Goal: Task Accomplishment & Management: Complete application form

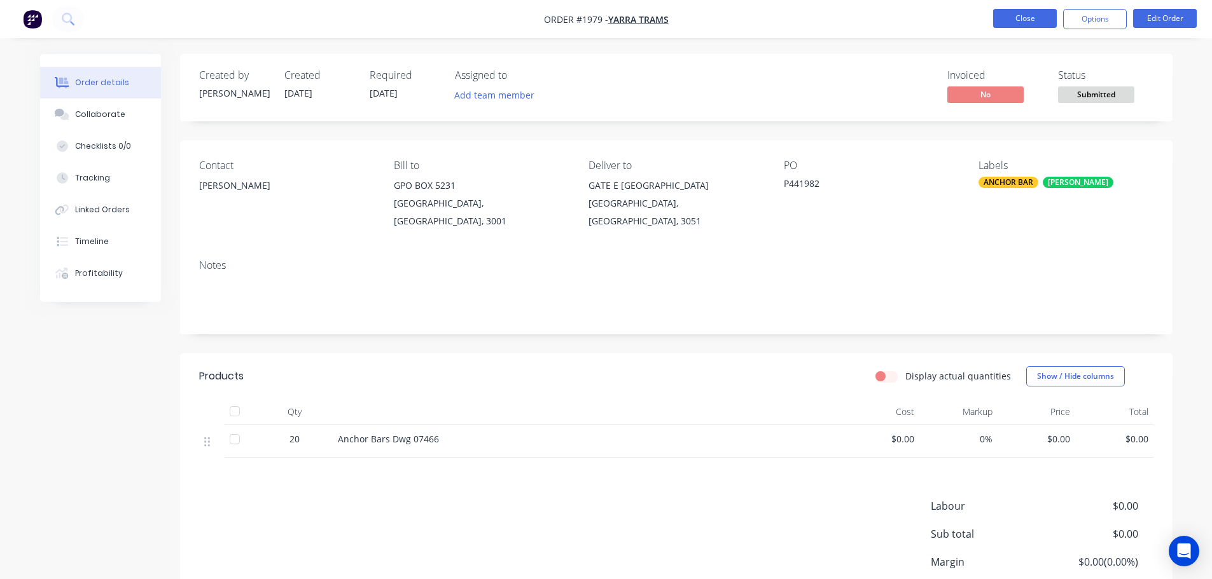
click at [1029, 25] on button "Close" at bounding box center [1025, 18] width 64 height 19
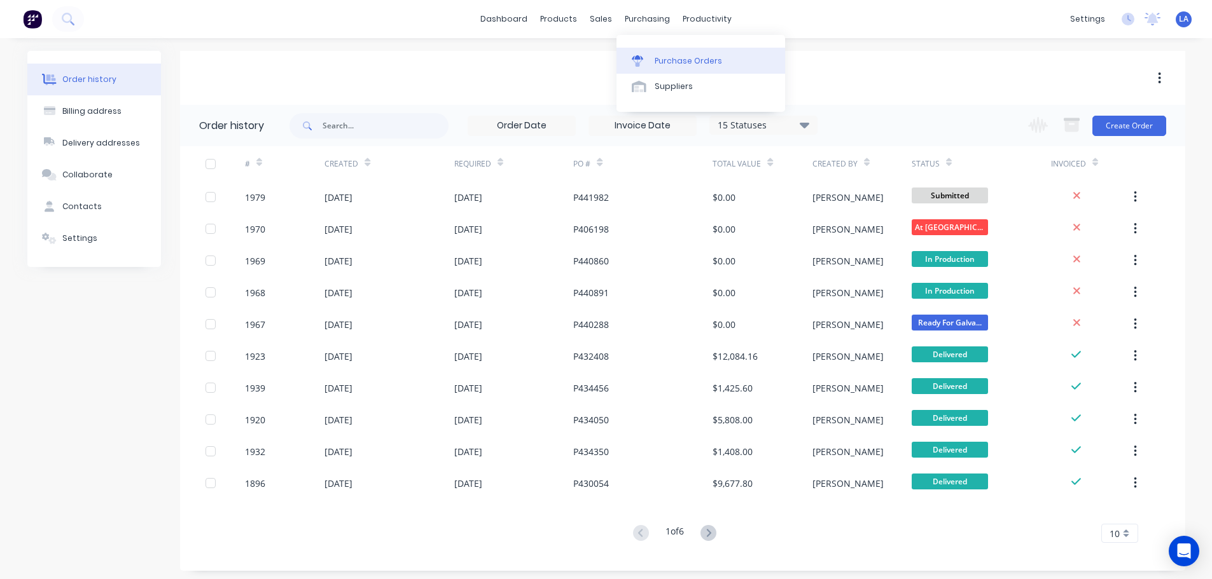
click at [655, 59] on div "Purchase Orders" at bounding box center [688, 60] width 67 height 11
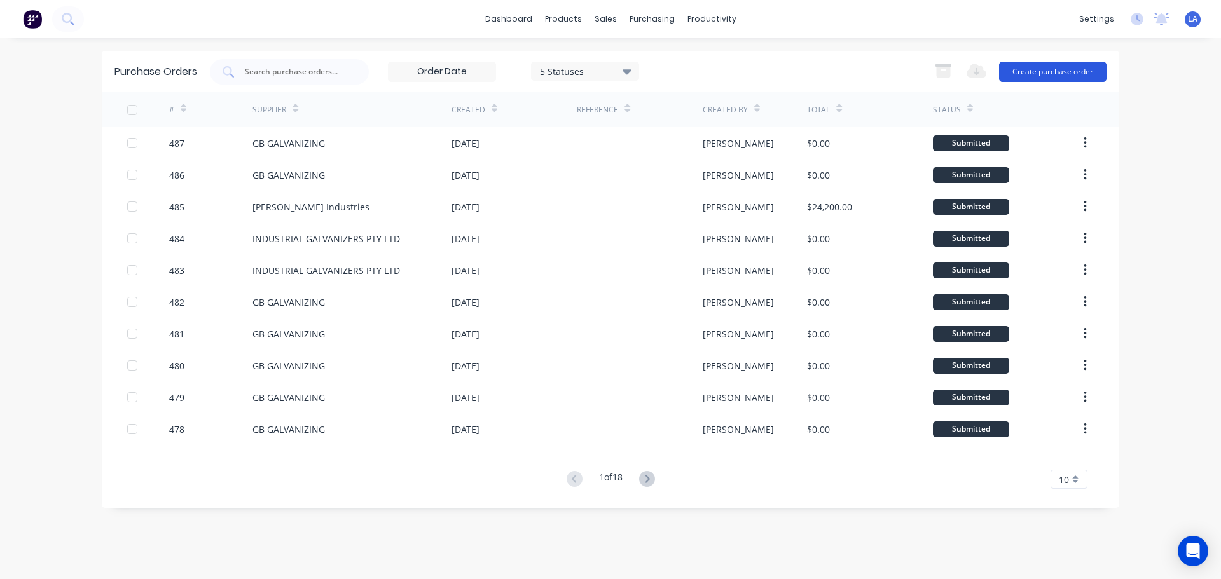
click at [1019, 69] on button "Create purchase order" at bounding box center [1053, 72] width 108 height 20
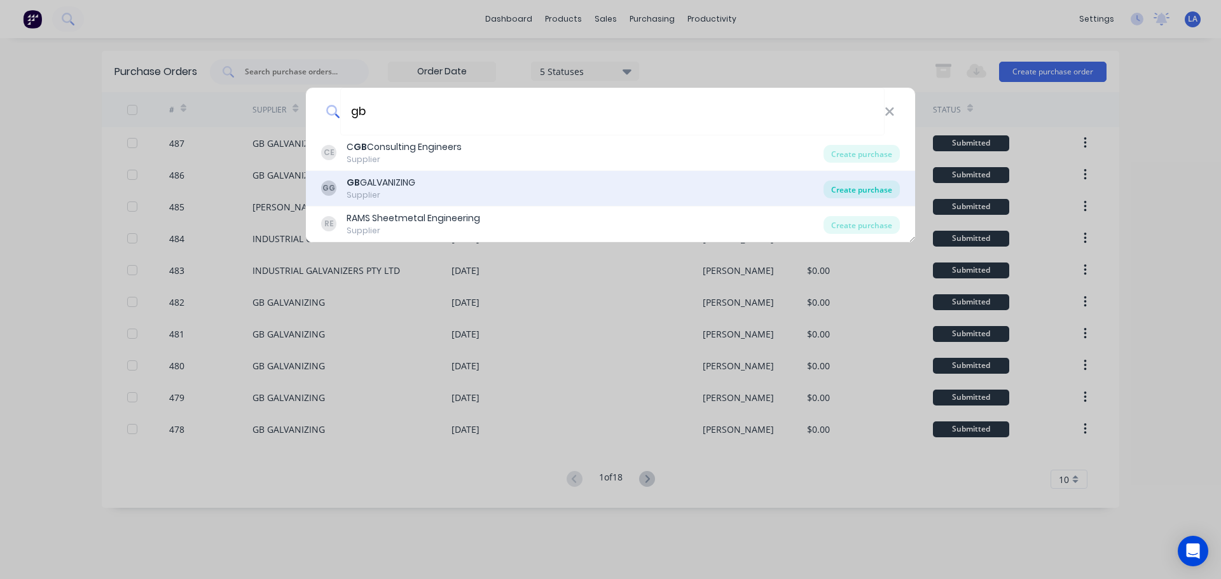
type input "gb"
click at [852, 185] on div "Create purchase" at bounding box center [862, 190] width 76 height 18
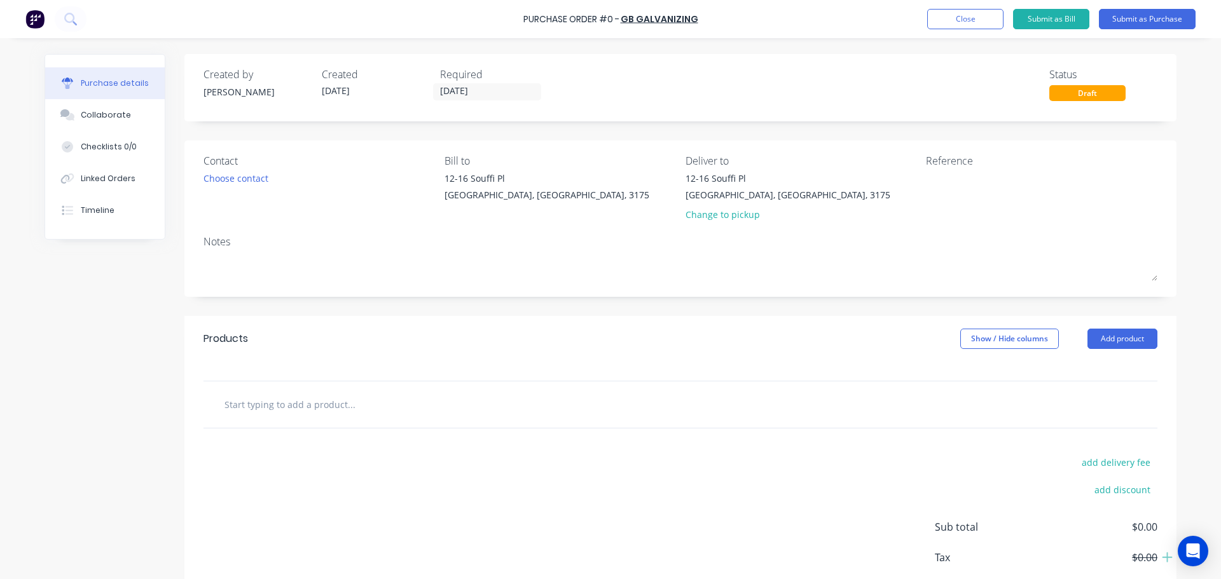
click at [464, 409] on input "text" at bounding box center [351, 404] width 254 height 25
type input "S"
type input "t"
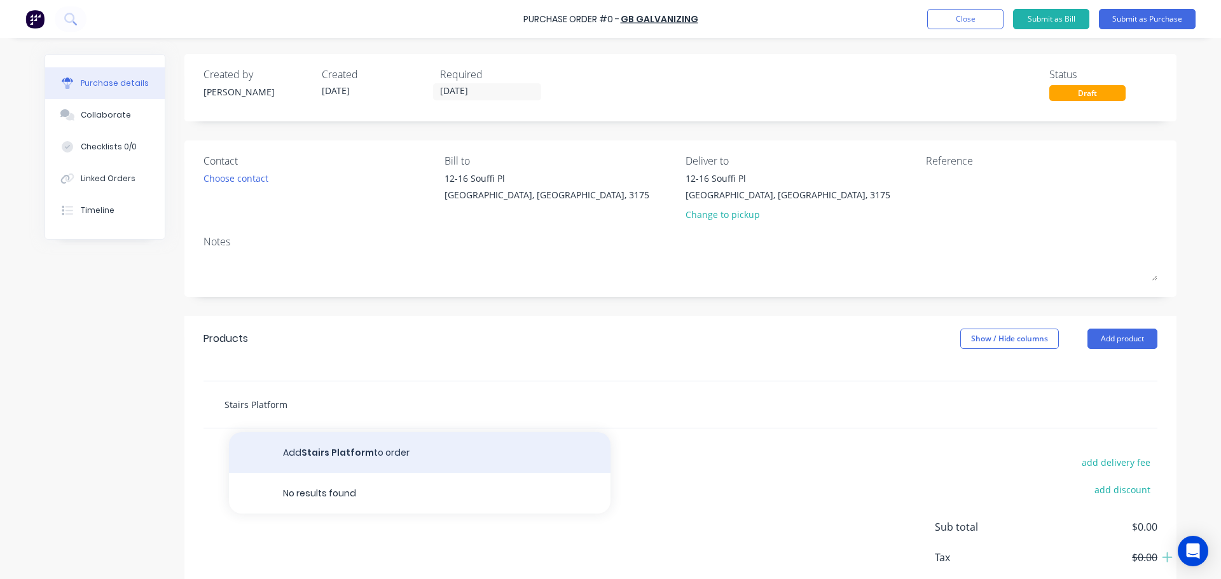
type input "Stairs Platform"
click at [383, 462] on button "Add Stairs Platform to order" at bounding box center [420, 453] width 382 height 41
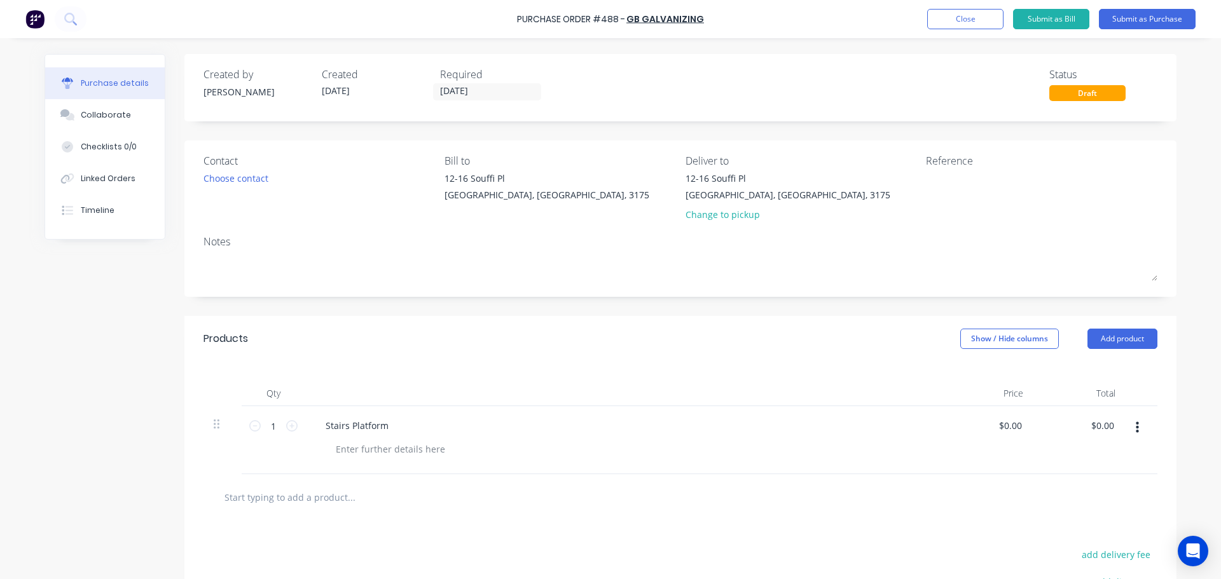
click at [319, 502] on input "text" at bounding box center [351, 497] width 254 height 25
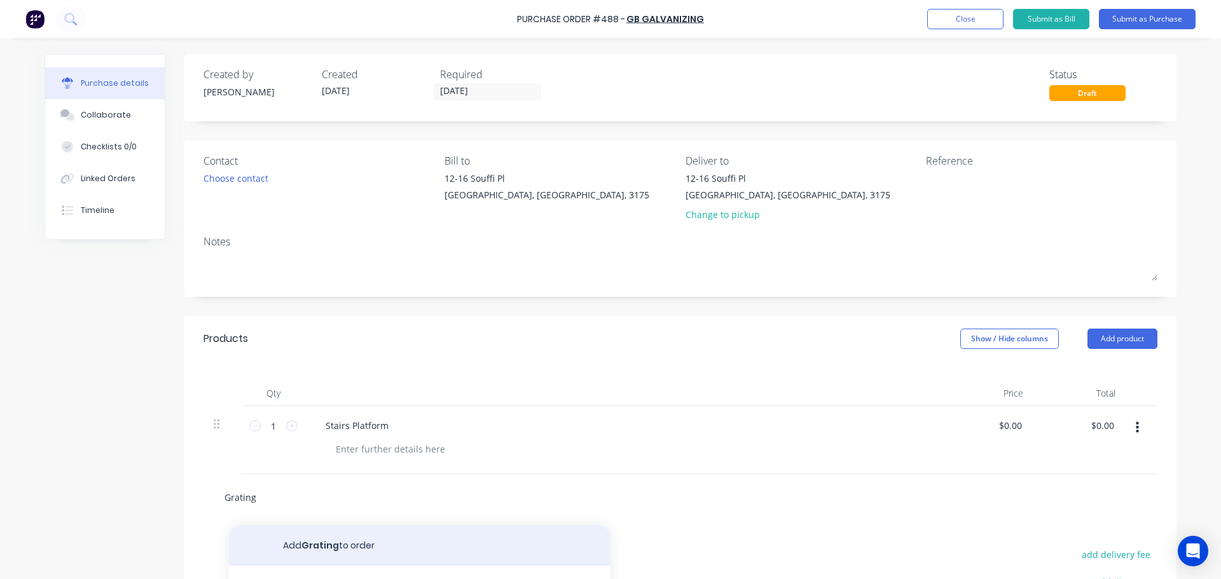
type input "Grating"
click at [350, 564] on button "Add Grating to order" at bounding box center [420, 545] width 382 height 41
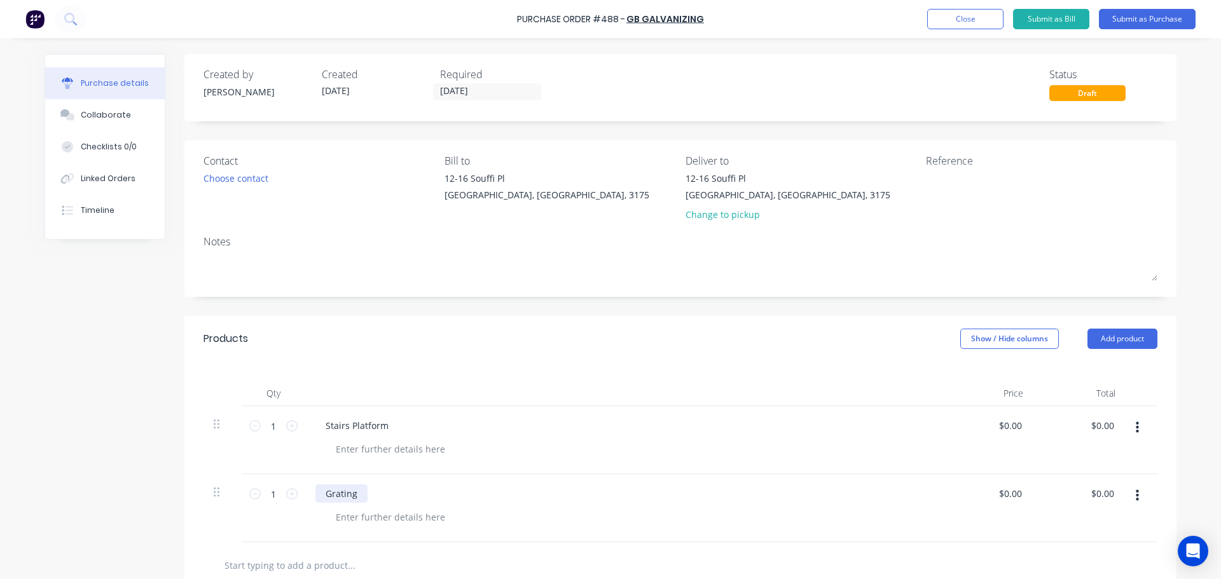
scroll to position [64, 0]
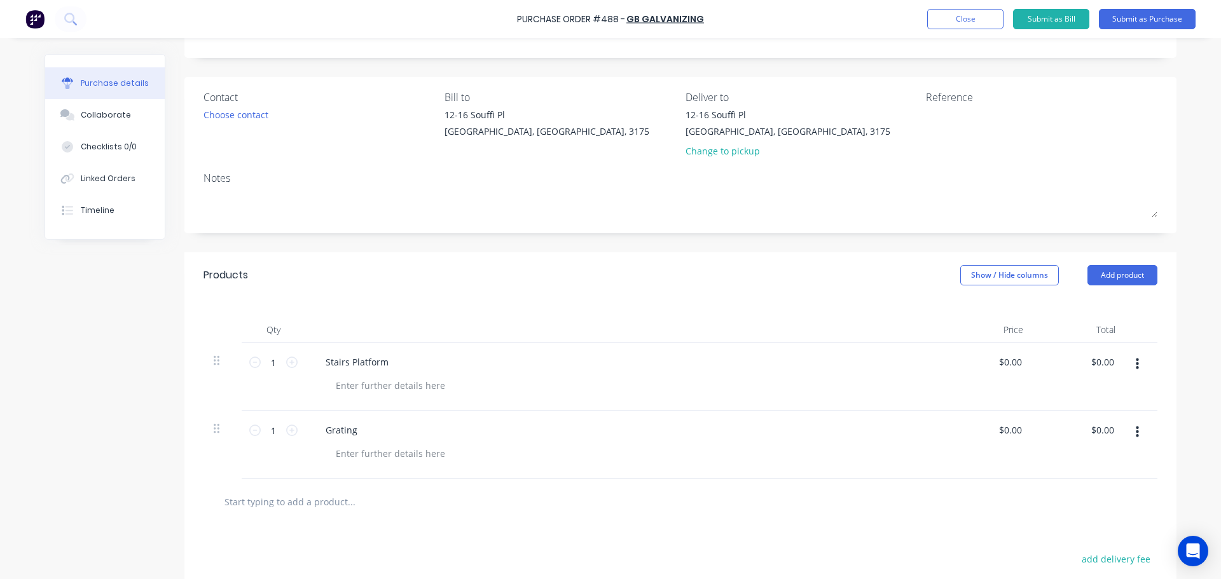
click at [337, 505] on input "text" at bounding box center [351, 501] width 254 height 25
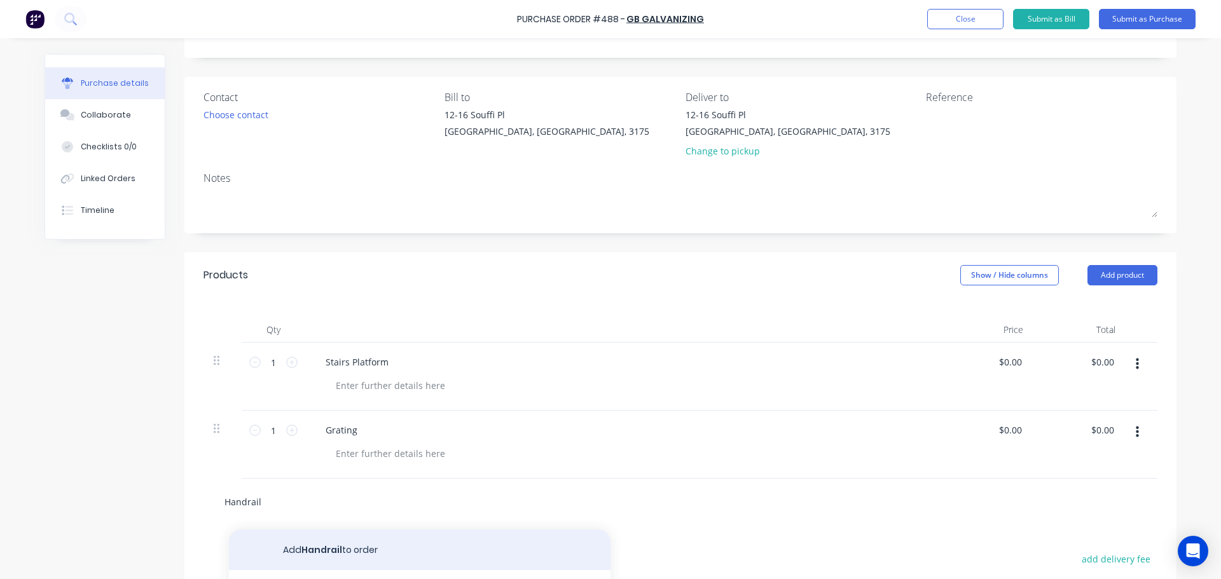
type input "Handrail"
click at [354, 549] on button "Add Handrail to order" at bounding box center [420, 550] width 382 height 41
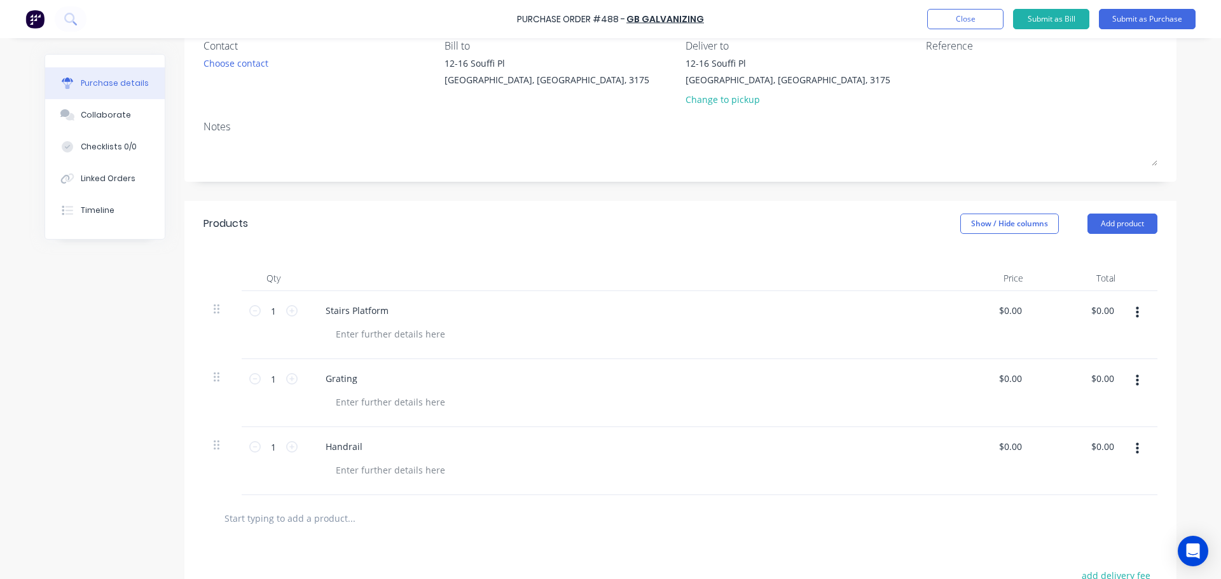
scroll to position [0, 0]
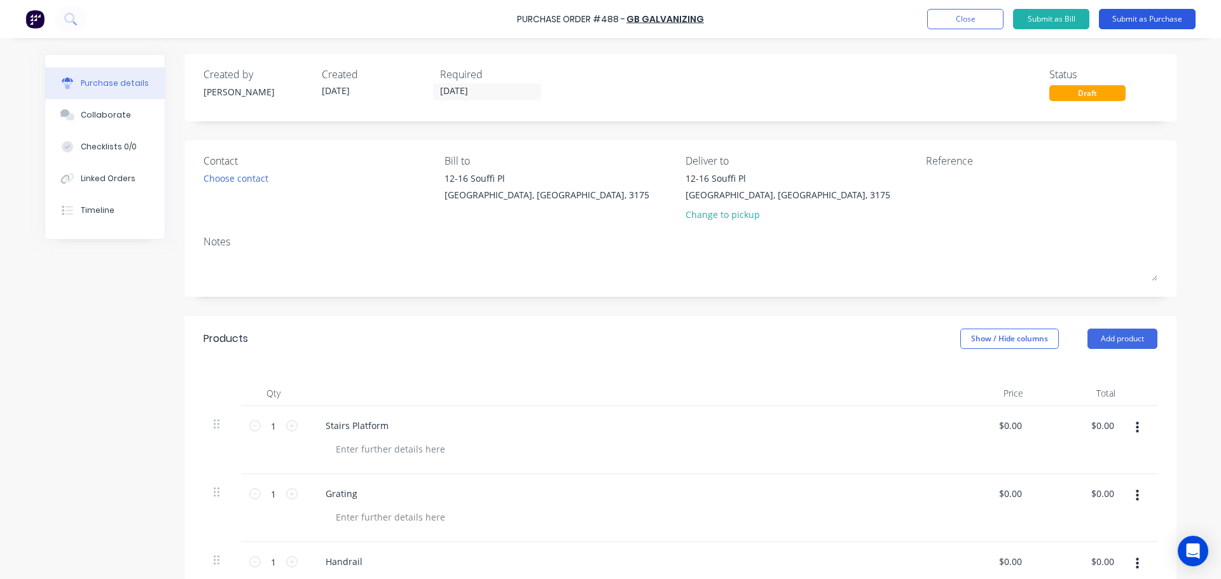
click at [1137, 16] on button "Submit as Purchase" at bounding box center [1147, 19] width 97 height 20
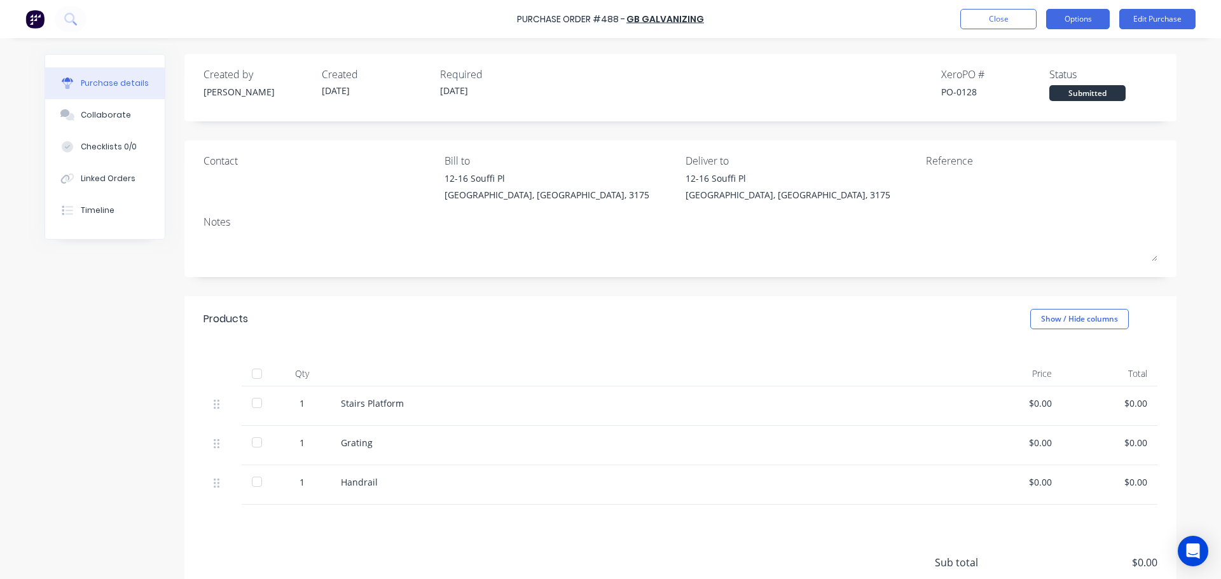
click at [1060, 22] on button "Options" at bounding box center [1078, 19] width 64 height 20
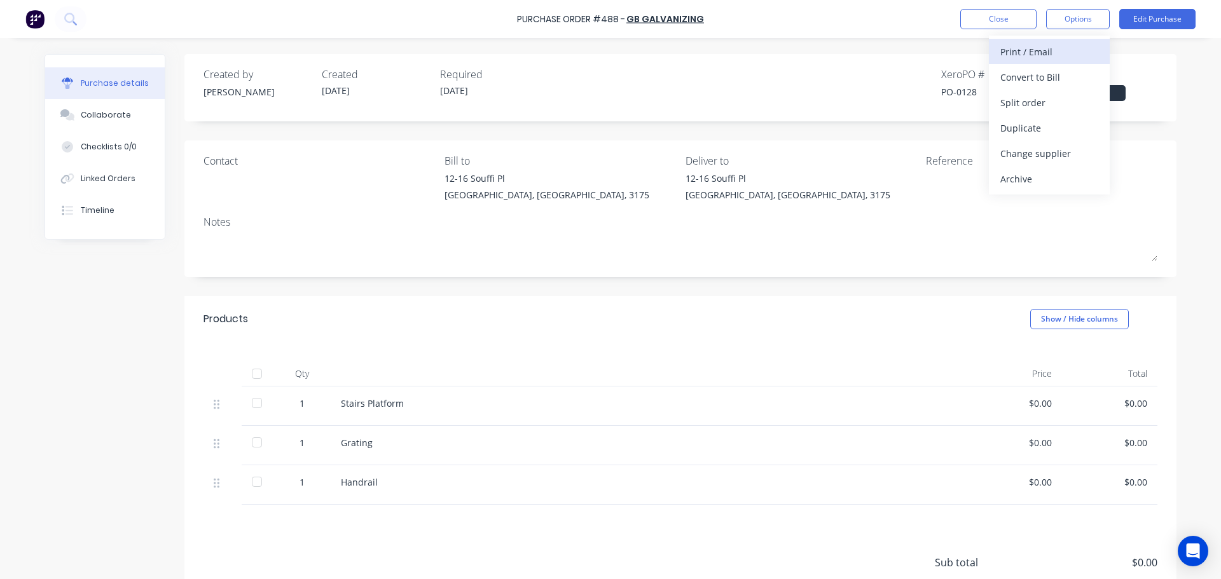
click at [1061, 57] on div "Print / Email" at bounding box center [1050, 52] width 98 height 18
click at [1071, 101] on div "Without pricing" at bounding box center [1050, 103] width 98 height 18
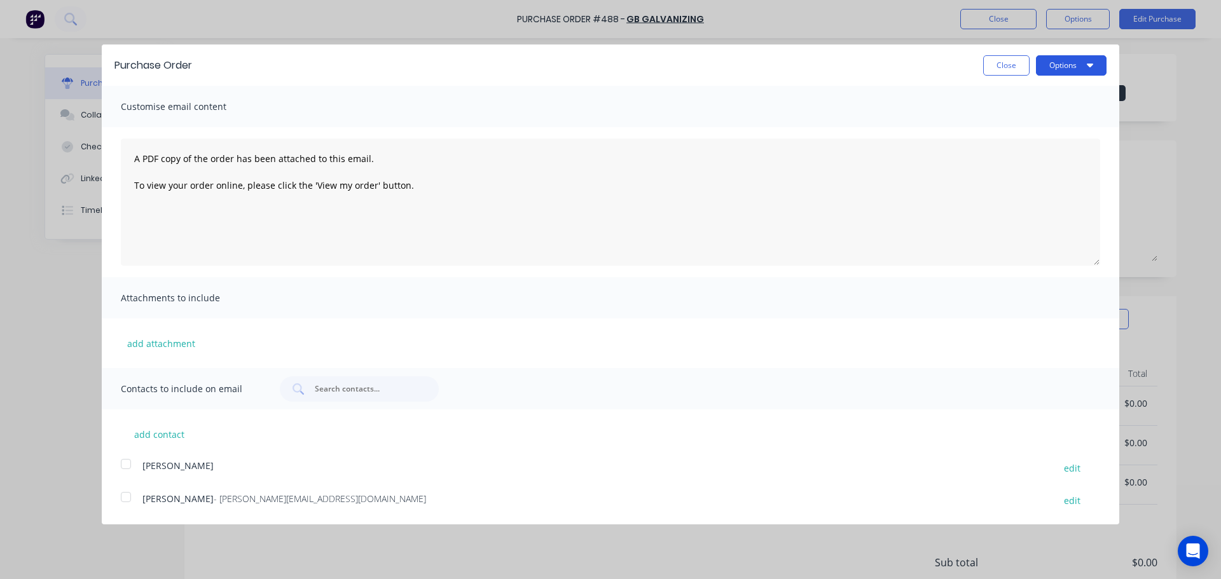
click at [1078, 72] on button "Options" at bounding box center [1071, 65] width 71 height 20
click at [1072, 103] on div "Print" at bounding box center [1046, 97] width 98 height 18
click at [1039, 100] on div "Print" at bounding box center [1046, 97] width 98 height 18
